Goal: Book appointment/travel/reservation

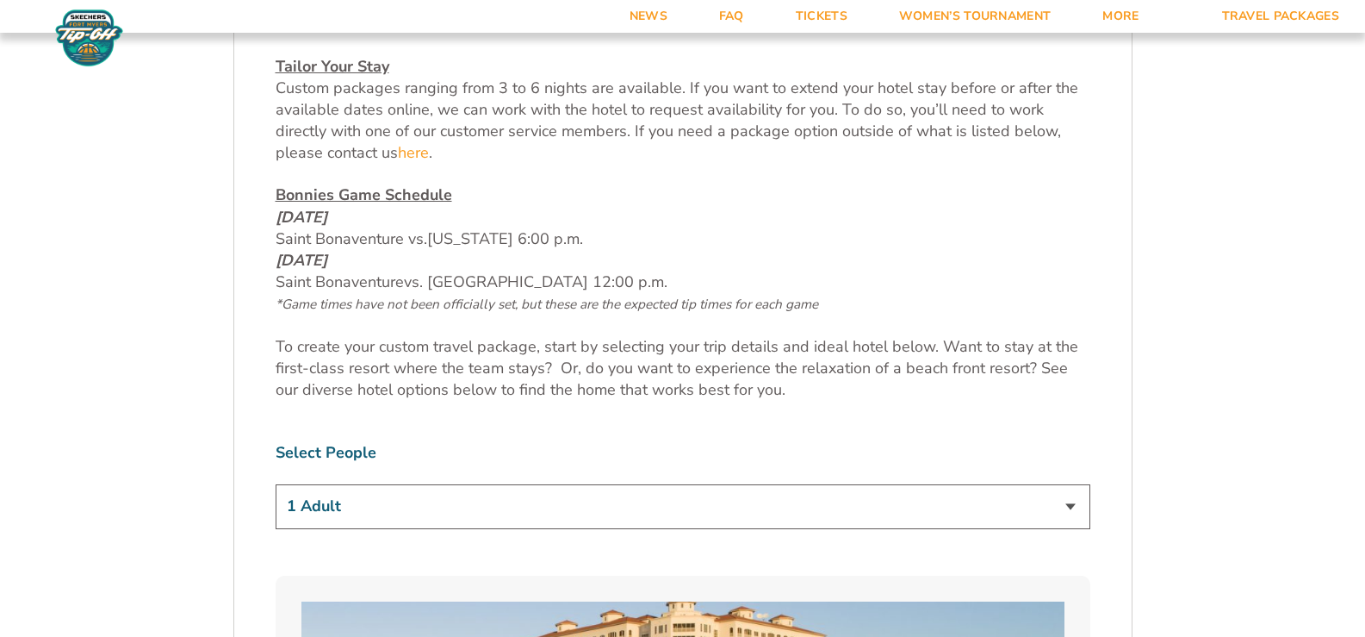
scroll to position [948, 0]
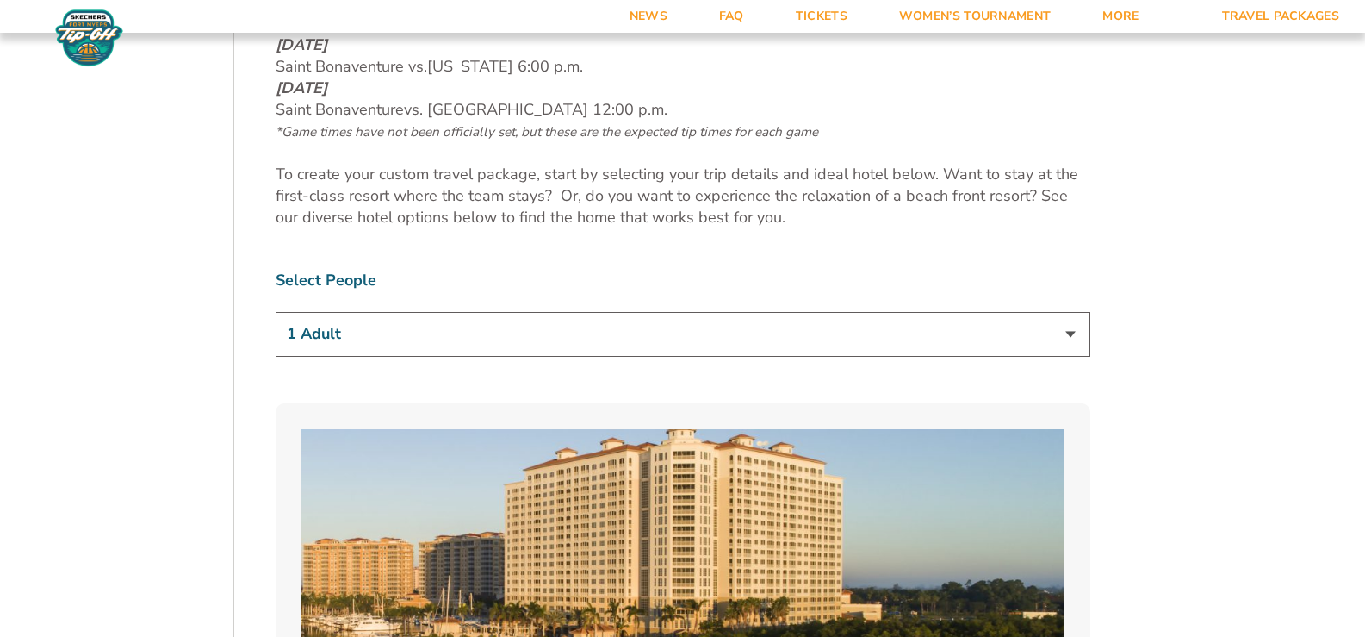
click at [404, 326] on select "1 Adult 2 Adults 3 Adults 4 Adults 2 Adults + 1 Child 2 Adults + 2 Children 2 A…" at bounding box center [683, 334] width 815 height 44
select select "2 Adults"
click at [276, 312] on select "1 Adult 2 Adults 3 Adults 4 Adults 2 Adults + 1 Child 2 Adults + 2 Children 2 A…" at bounding box center [683, 334] width 815 height 44
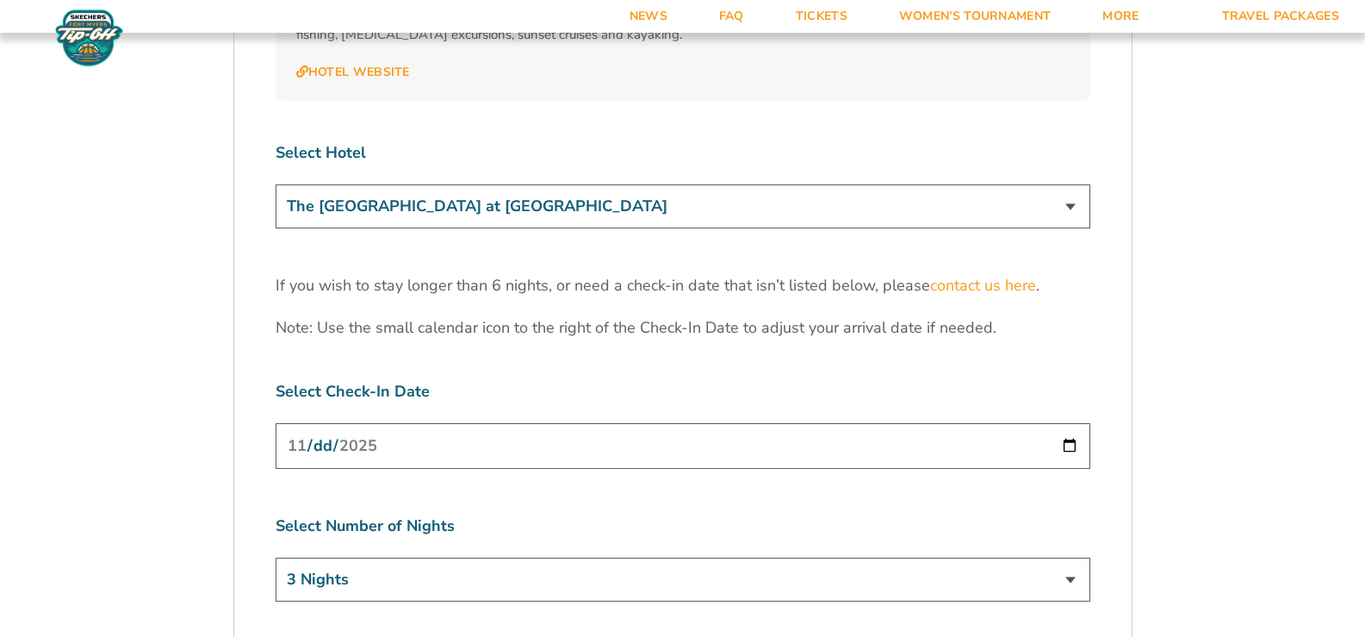
scroll to position [5259, 0]
click at [633, 184] on select "The [GEOGRAPHIC_DATA] at [GEOGRAPHIC_DATA] [GEOGRAPHIC_DATA] [GEOGRAPHIC_DATA],…" at bounding box center [683, 206] width 815 height 44
select select "18762"
click at [276, 184] on select "The [GEOGRAPHIC_DATA] at [GEOGRAPHIC_DATA] [GEOGRAPHIC_DATA] [GEOGRAPHIC_DATA],…" at bounding box center [683, 206] width 815 height 44
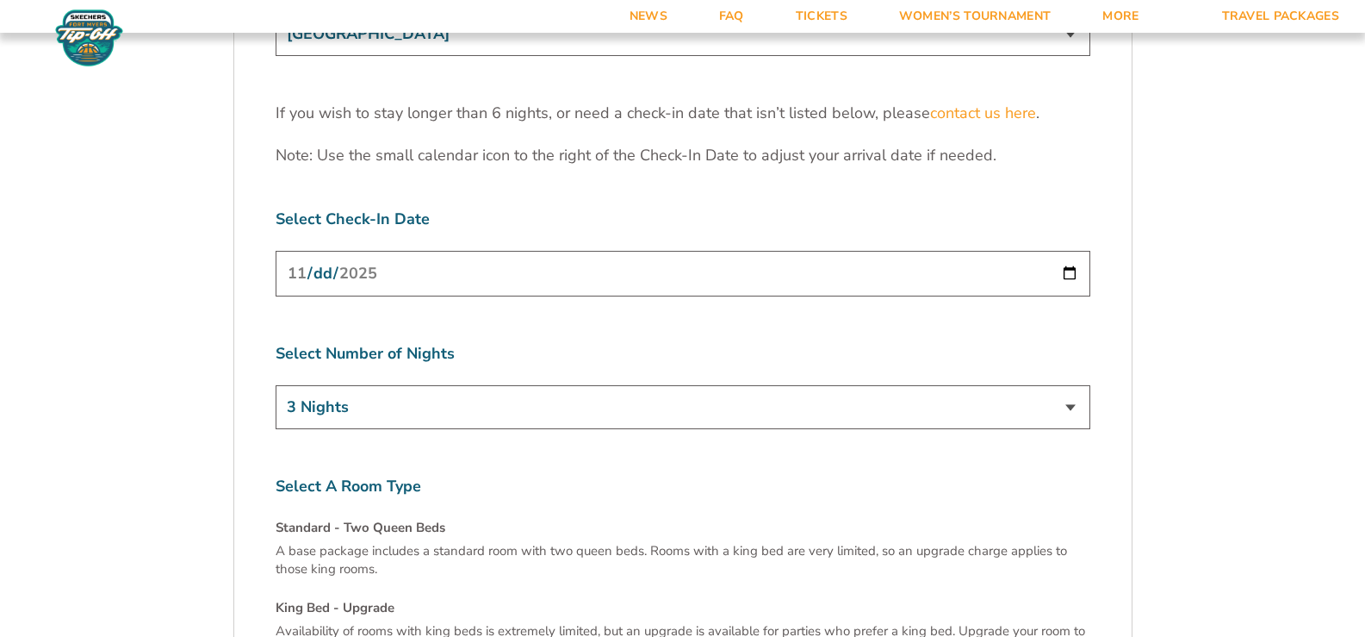
scroll to position [5604, 0]
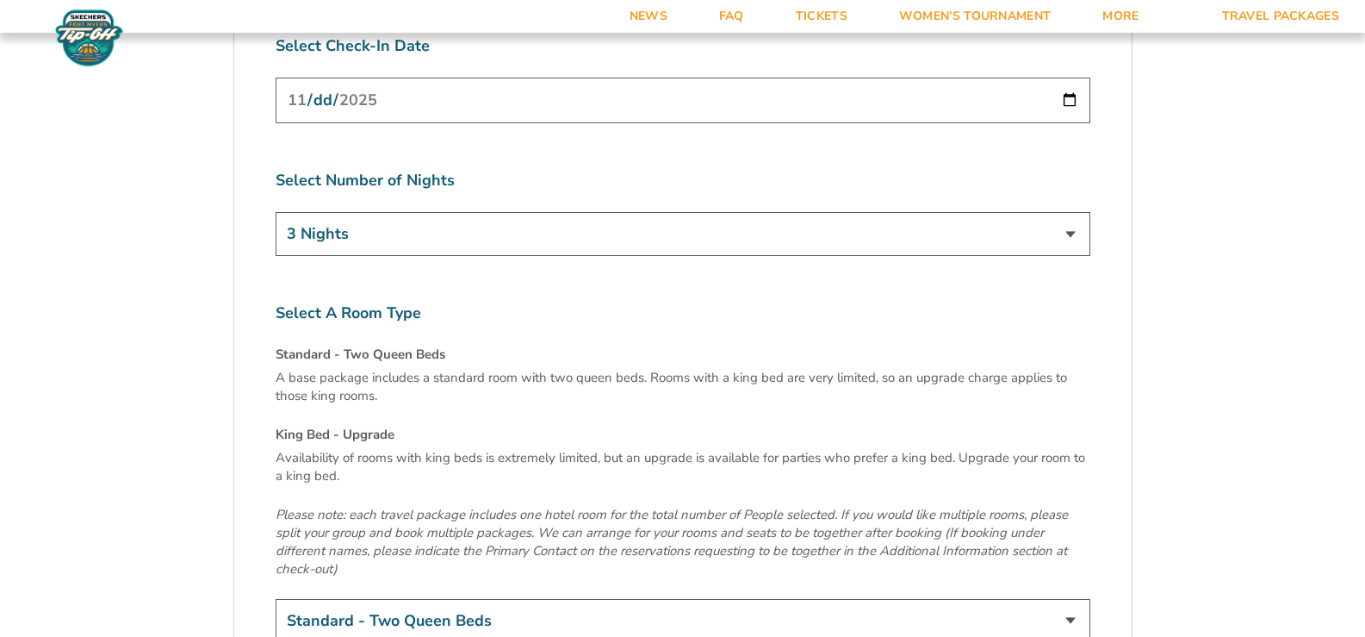
click at [420, 212] on select "3 Nights 4 Nights 5 Nights 6 Nights" at bounding box center [683, 234] width 815 height 44
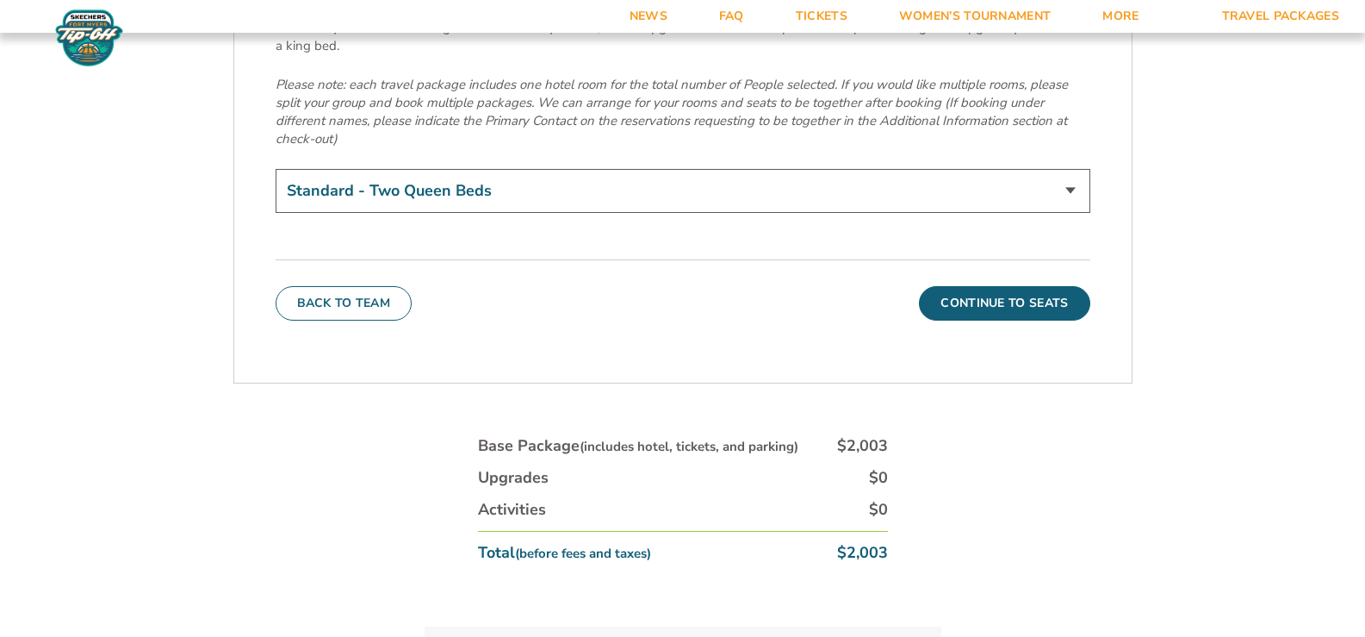
scroll to position [6035, 0]
drag, startPoint x: 900, startPoint y: 491, endPoint x: 815, endPoint y: 457, distance: 91.7
click at [897, 481] on div "Base Package (includes hotel, tickets, and parking) $2,003 Upgrades $0 Activiti…" at bounding box center [683, 504] width 431 height 160
drag, startPoint x: 898, startPoint y: 472, endPoint x: 839, endPoint y: 476, distance: 58.7
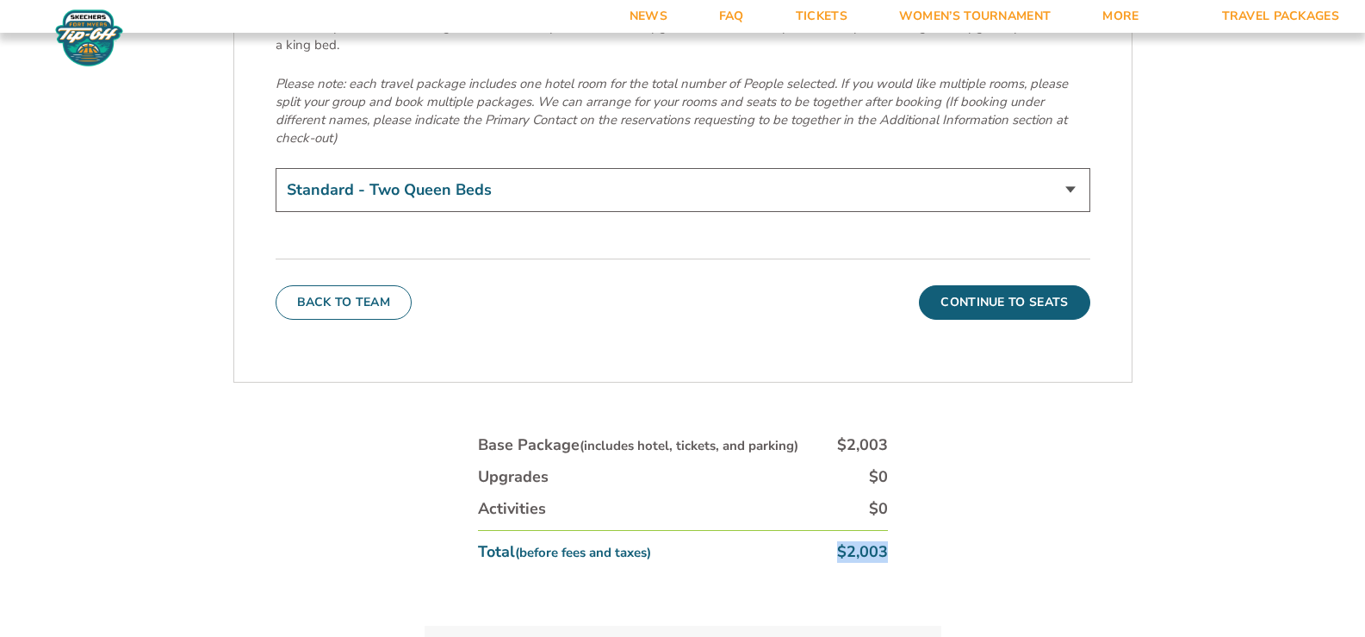
click at [839, 476] on div "Base Package (includes hotel, tickets, and parking) $2,003 Upgrades $0 Activiti…" at bounding box center [683, 504] width 431 height 160
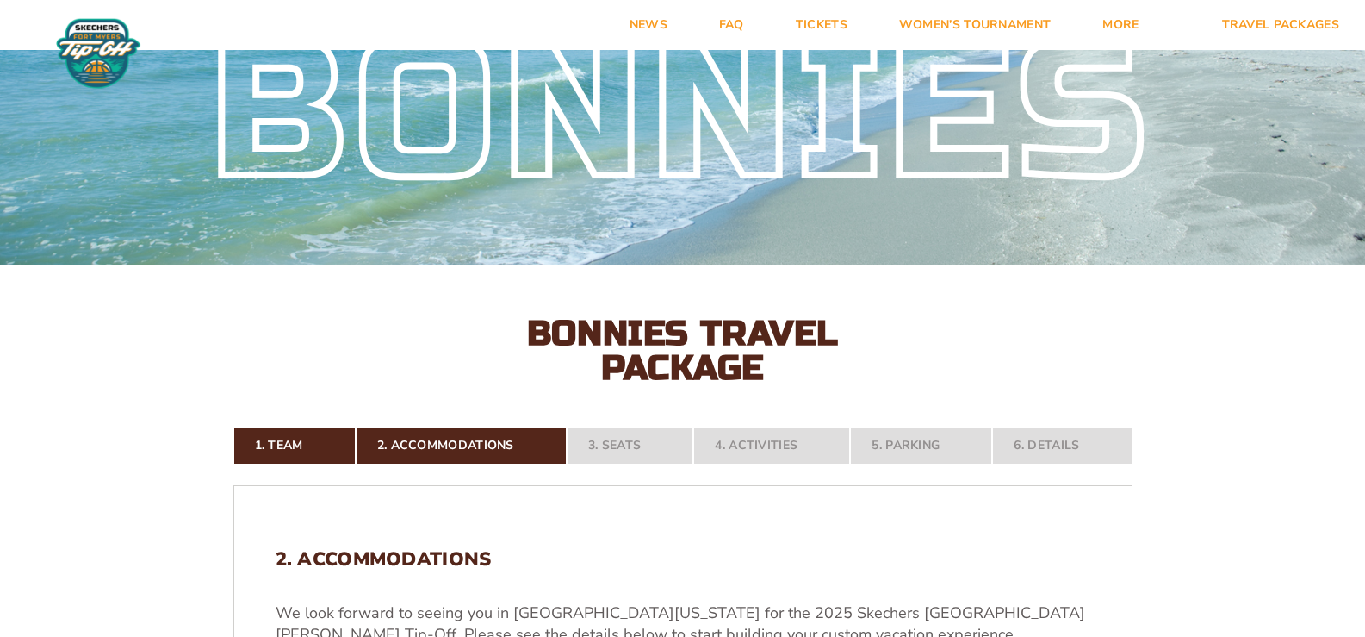
scroll to position [165, 0]
